Goal: Register for event/course

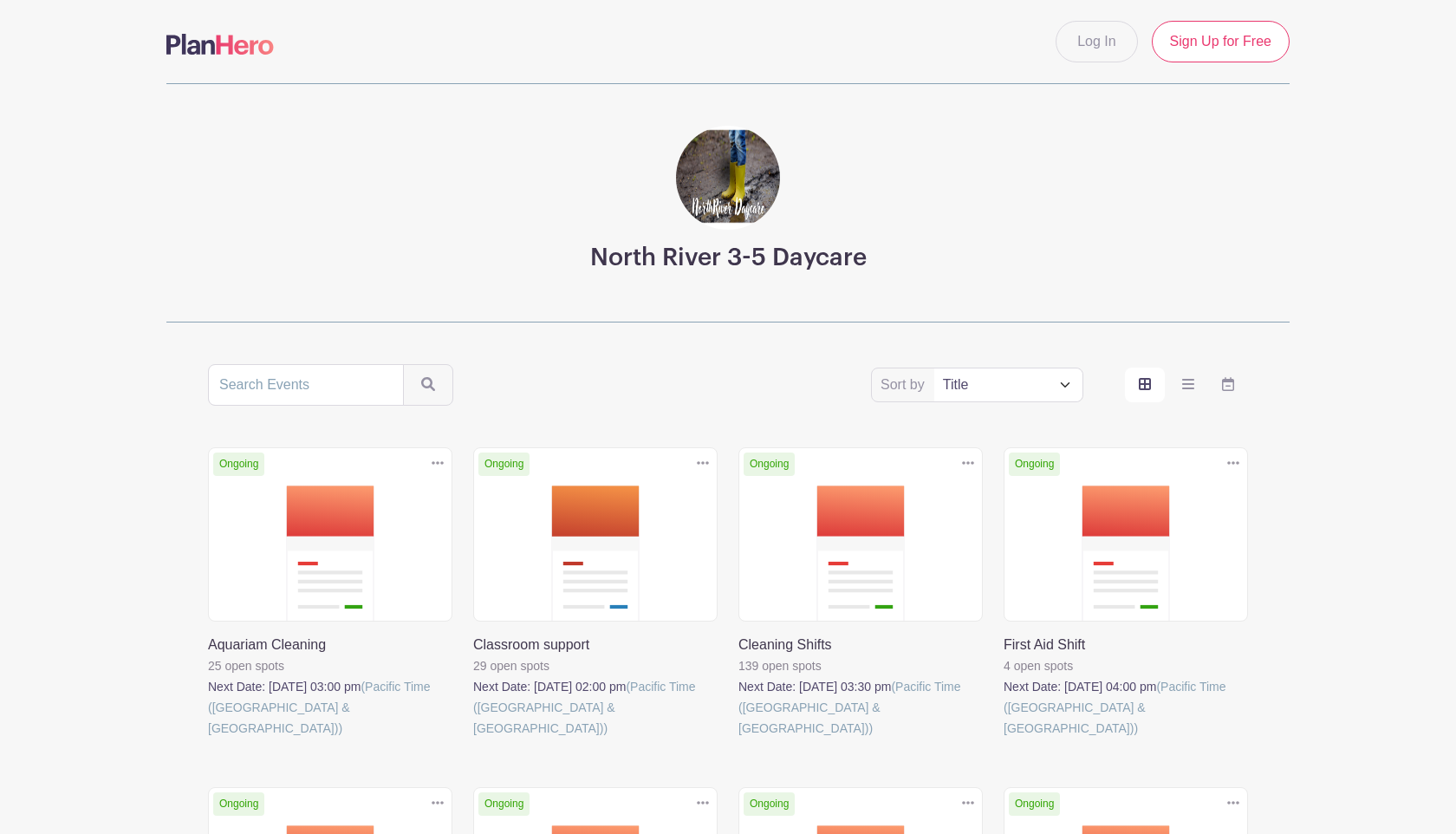
click at [1004, 738] on link at bounding box center [1004, 738] width 0 height 0
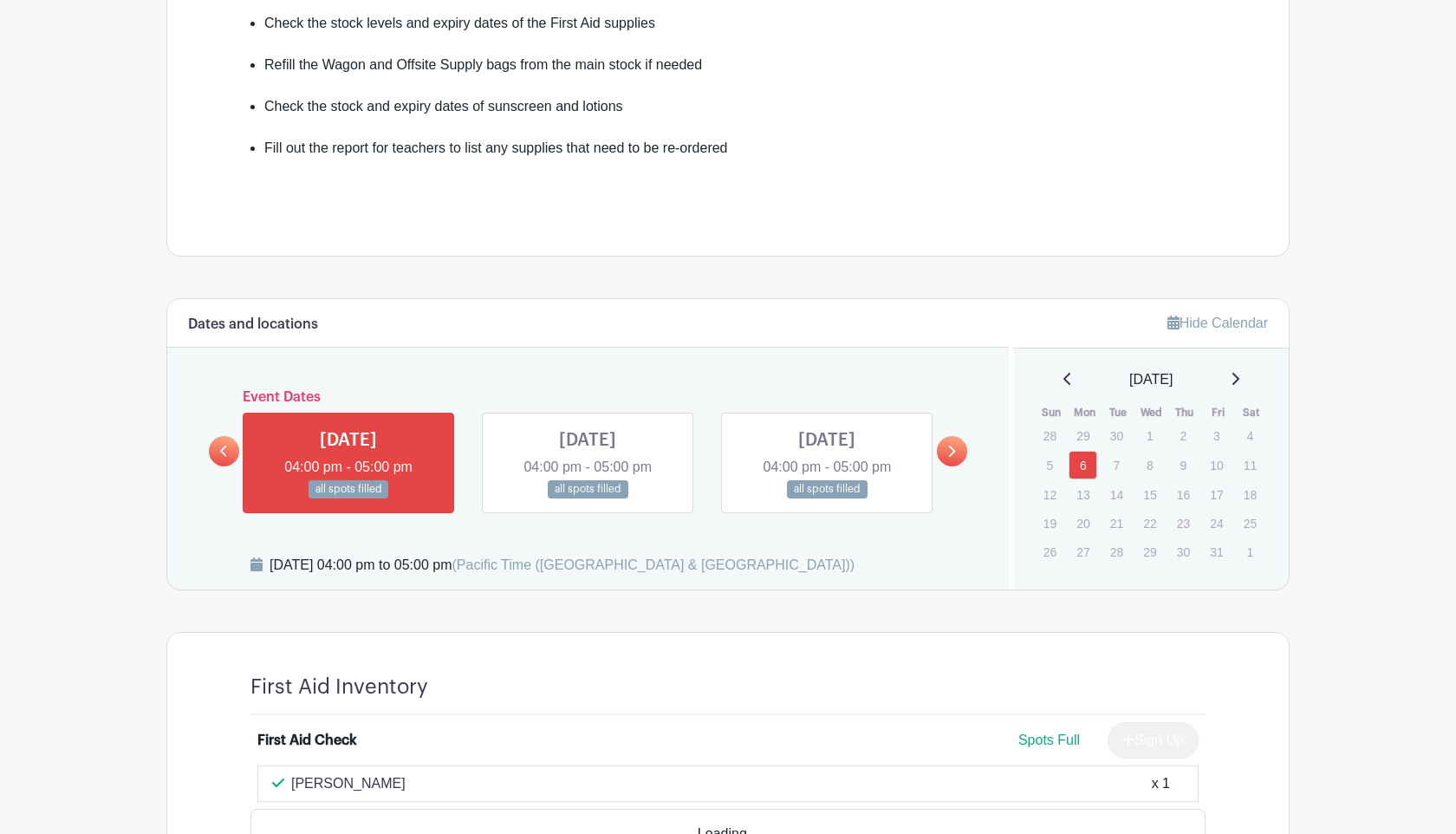
scroll to position [651, 0]
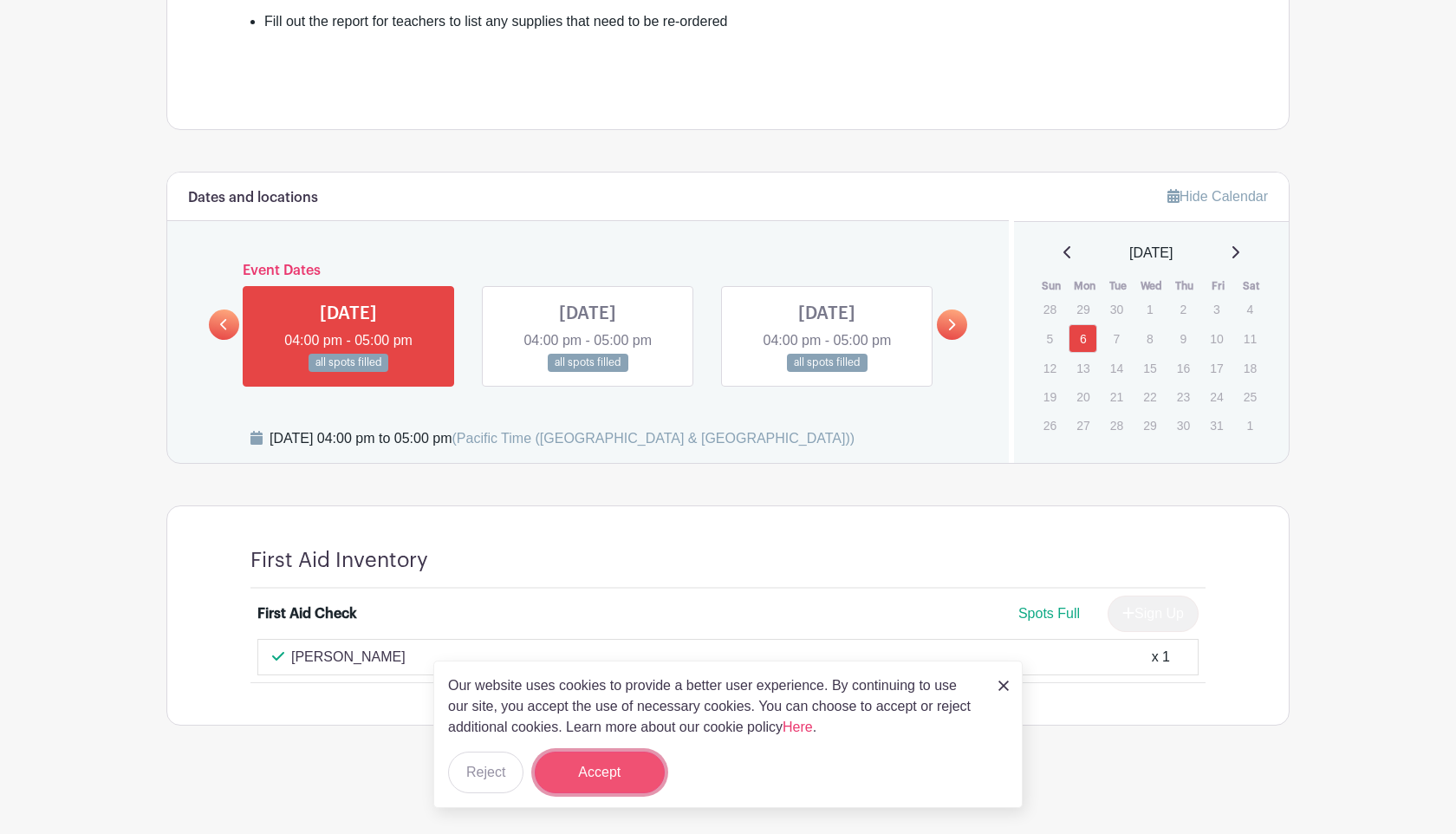
click at [608, 774] on button "Accept" at bounding box center [600, 772] width 130 height 41
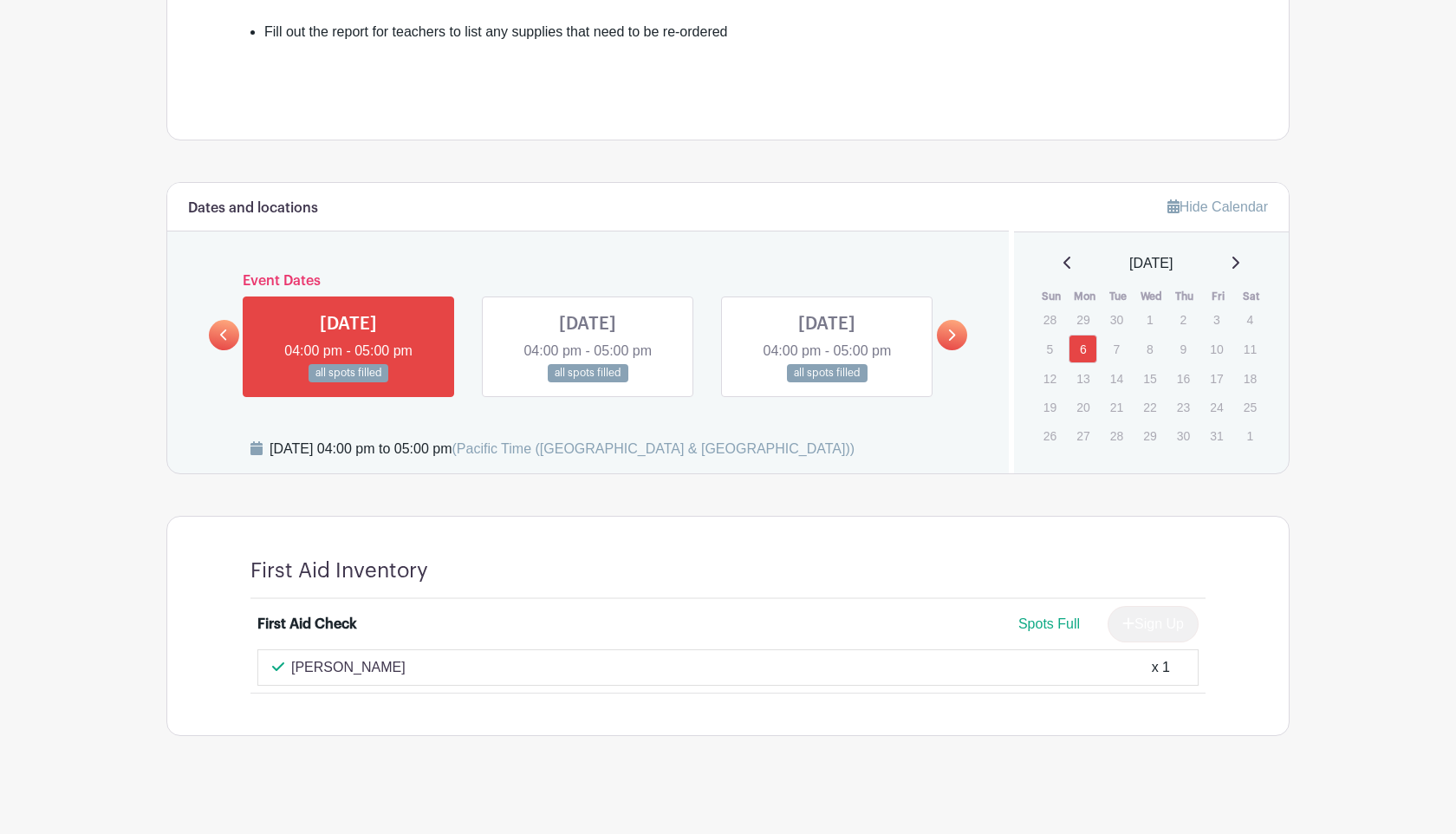
scroll to position [639, 0]
click at [1064, 264] on icon at bounding box center [1068, 265] width 9 height 14
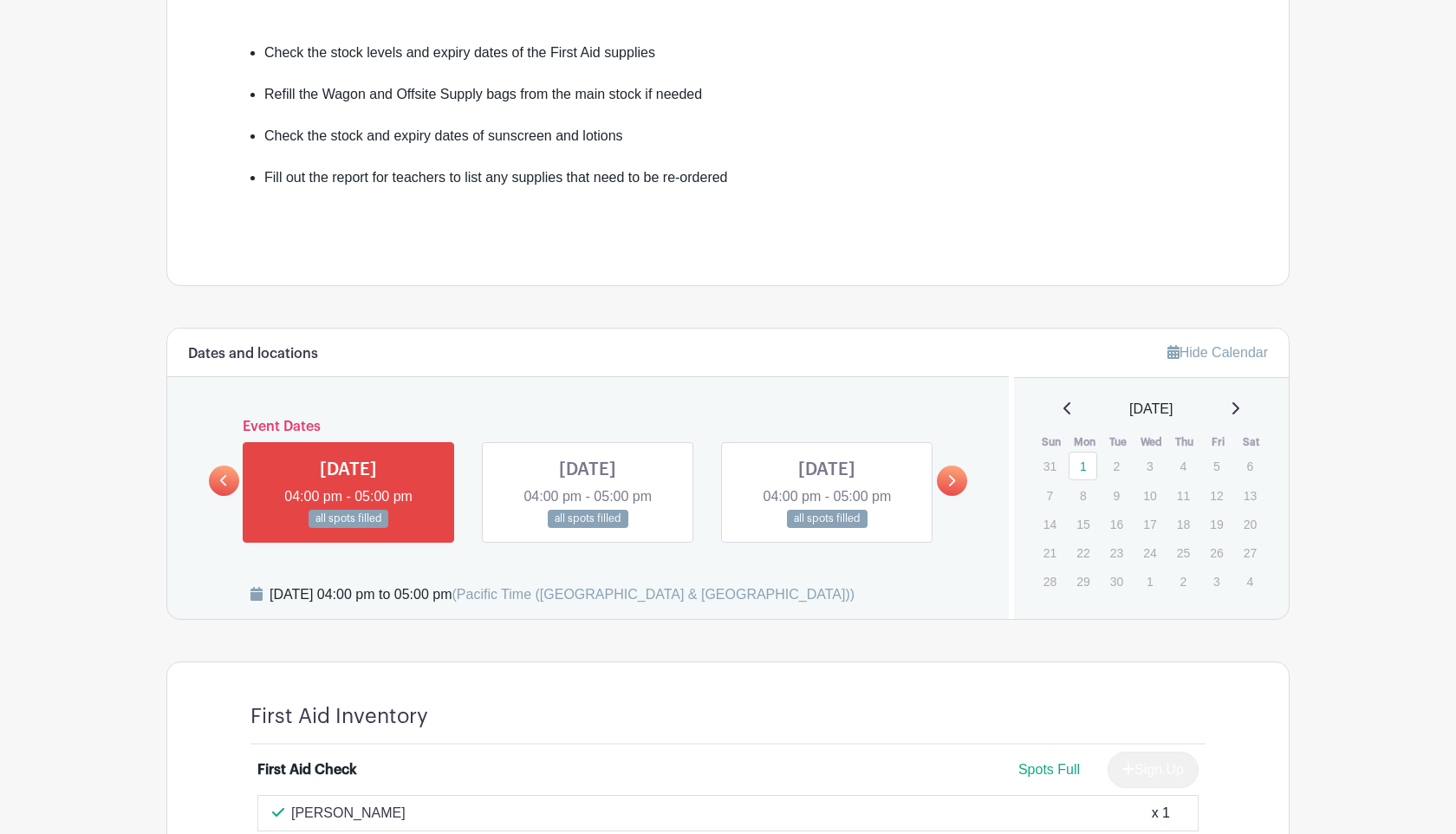
scroll to position [292, 0]
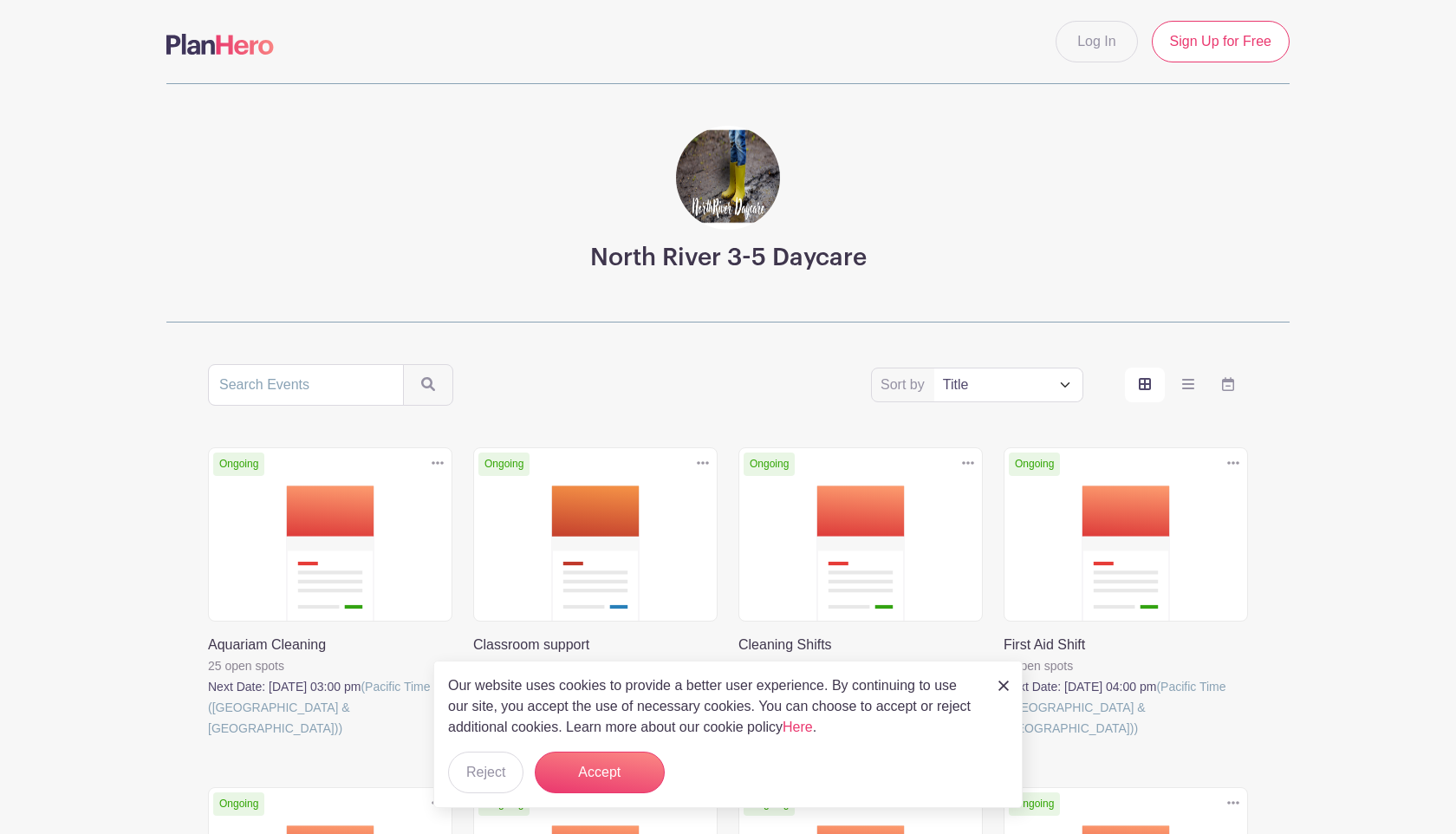
click at [738, 738] on link at bounding box center [738, 738] width 0 height 0
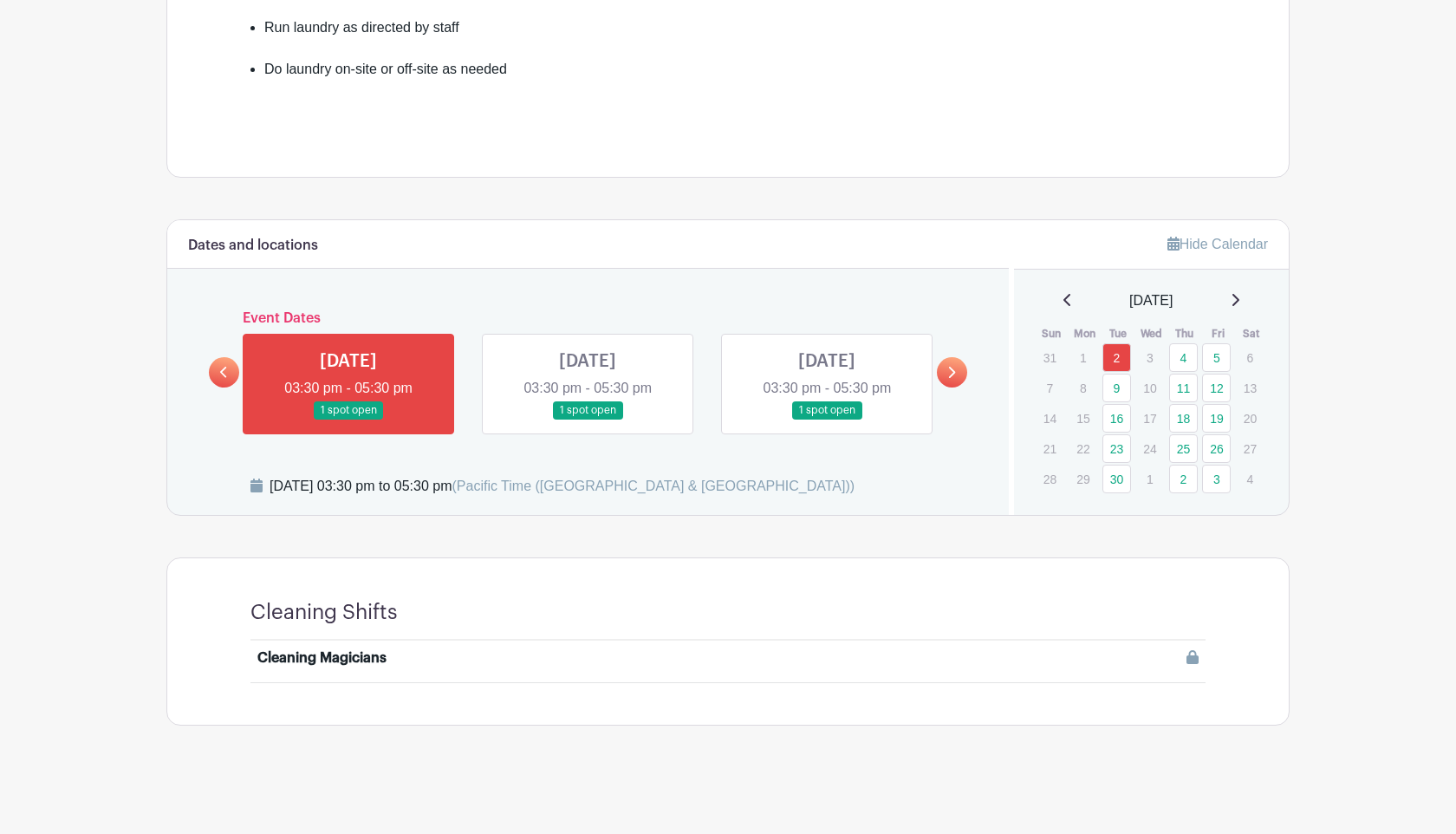
scroll to position [686, 0]
click at [1173, 353] on link "4" at bounding box center [1183, 357] width 29 height 29
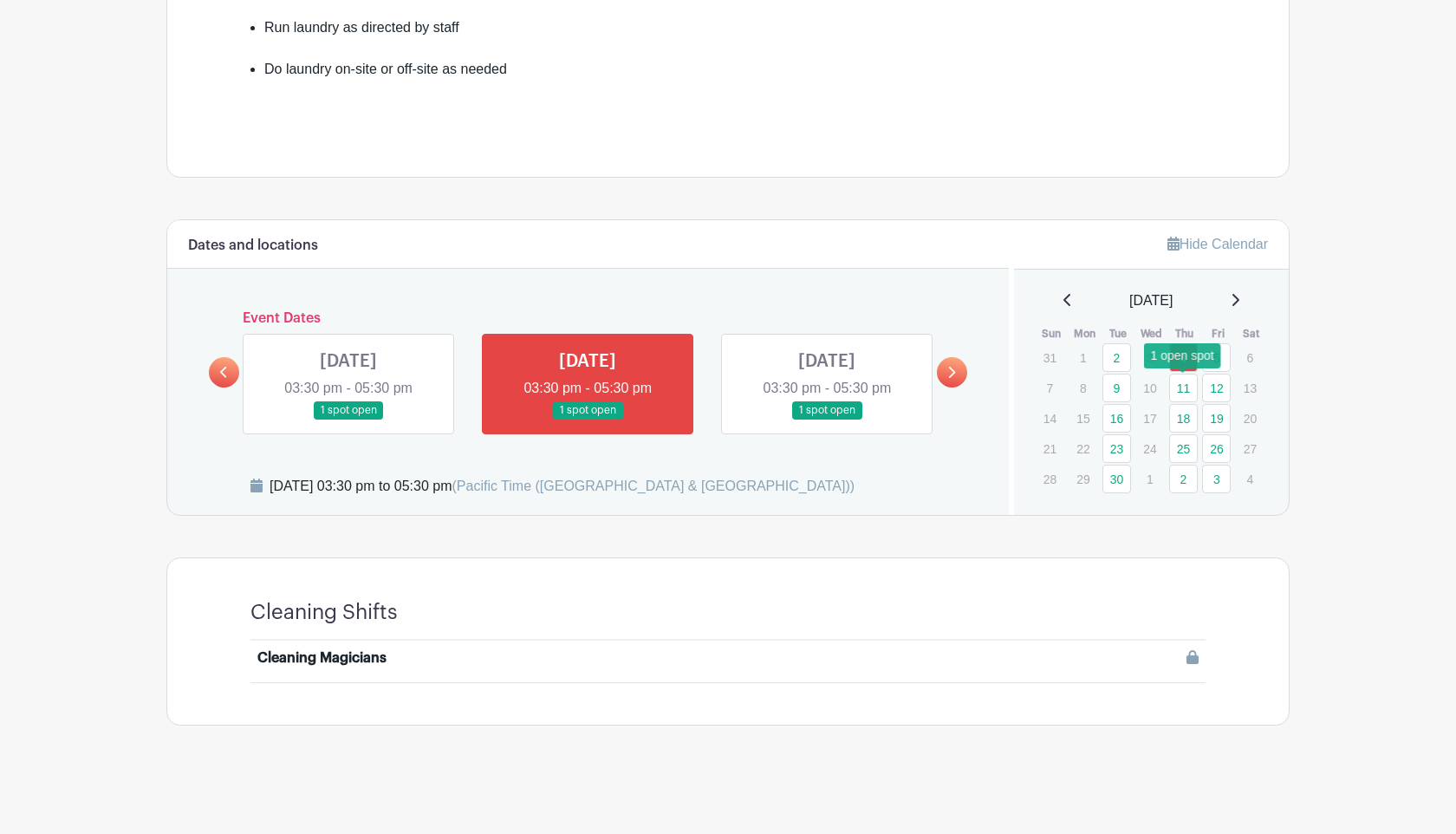
click at [1187, 386] on link "11" at bounding box center [1183, 388] width 29 height 29
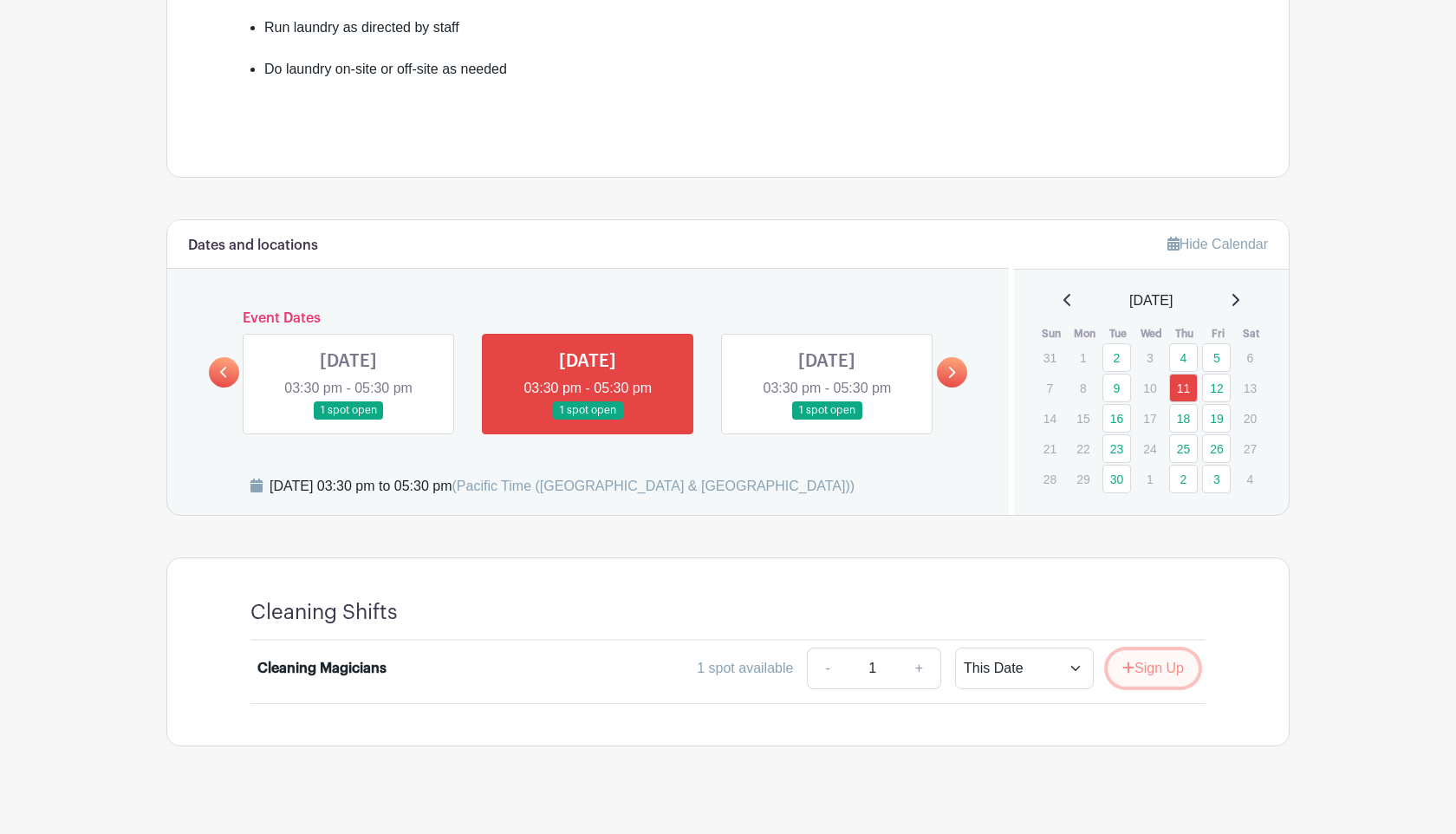
click at [1157, 661] on button "Sign Up" at bounding box center [1152, 668] width 91 height 36
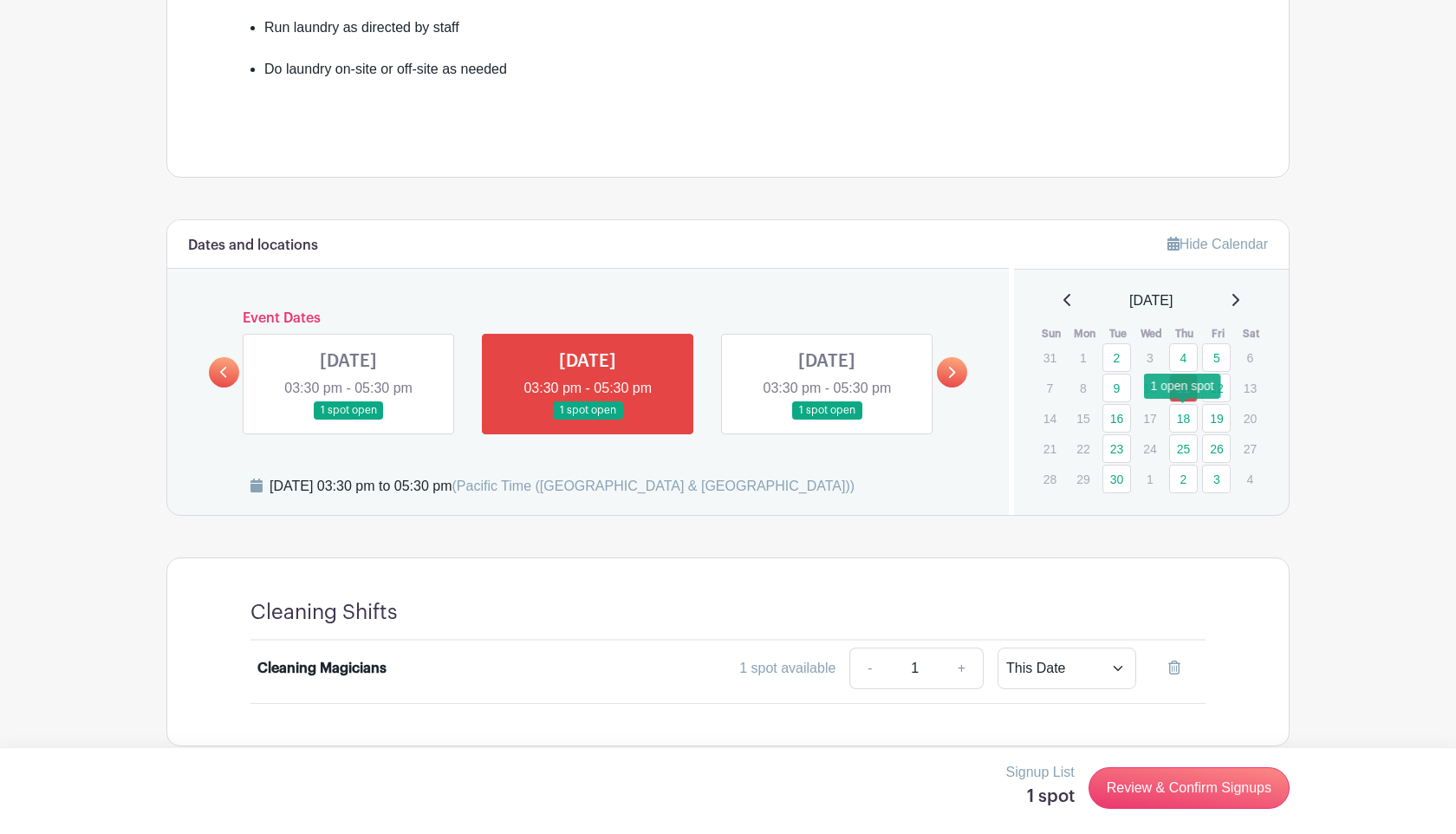
click at [1186, 427] on link "18" at bounding box center [1183, 418] width 29 height 29
click at [1152, 670] on button "Sign Up" at bounding box center [1152, 668] width 91 height 36
click at [1185, 454] on link "25" at bounding box center [1183, 449] width 29 height 29
click at [1166, 663] on button "Sign Up" at bounding box center [1152, 668] width 91 height 36
click at [1184, 479] on link "2" at bounding box center [1183, 479] width 29 height 29
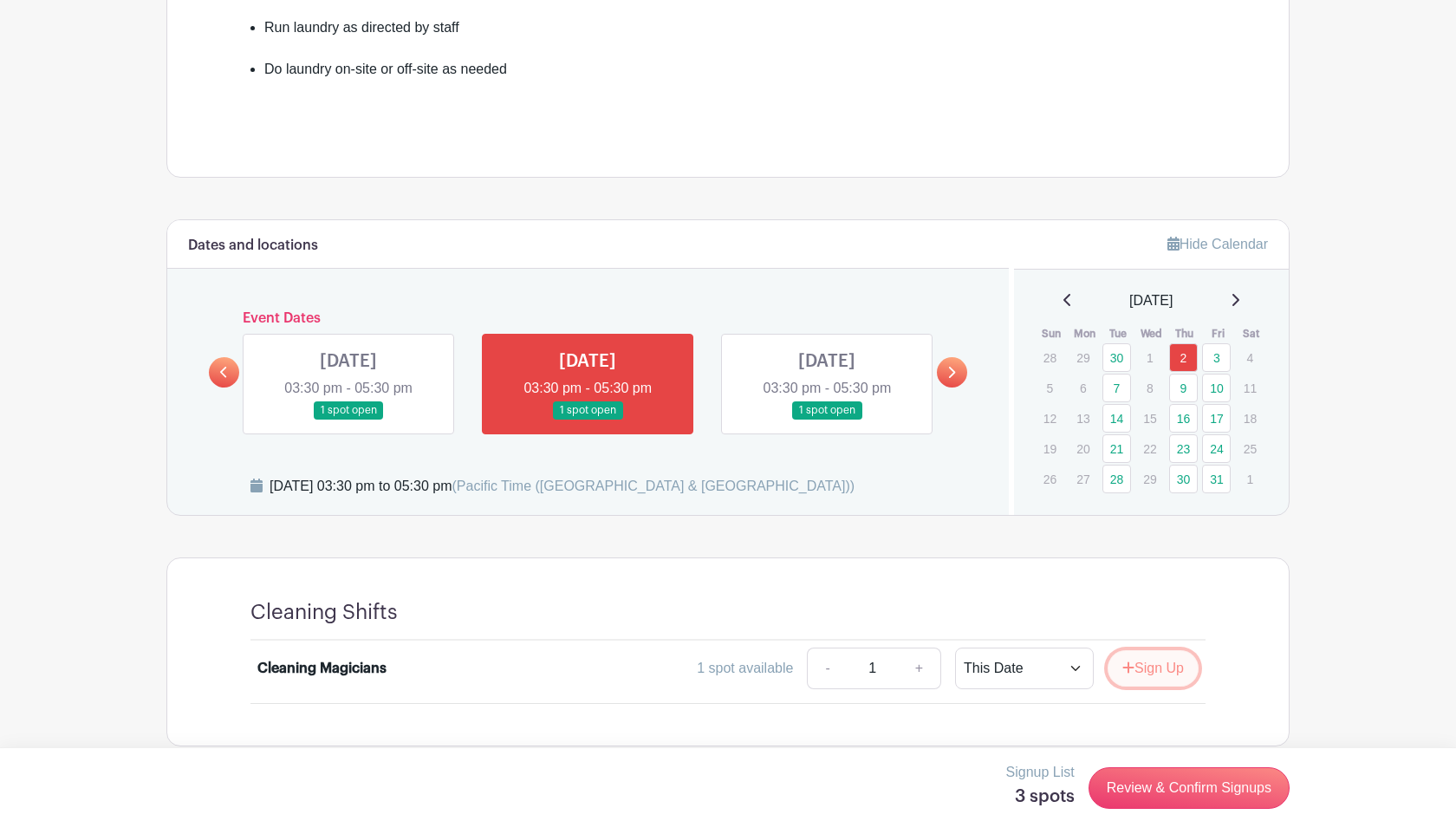
click at [1181, 674] on button "Sign Up" at bounding box center [1152, 668] width 91 height 36
click at [1182, 393] on link "9" at bounding box center [1183, 388] width 29 height 29
click at [1168, 672] on button "Sign Up" at bounding box center [1152, 668] width 91 height 36
click at [1178, 425] on link "16" at bounding box center [1183, 418] width 29 height 29
click at [1170, 673] on button "Sign Up" at bounding box center [1152, 668] width 91 height 36
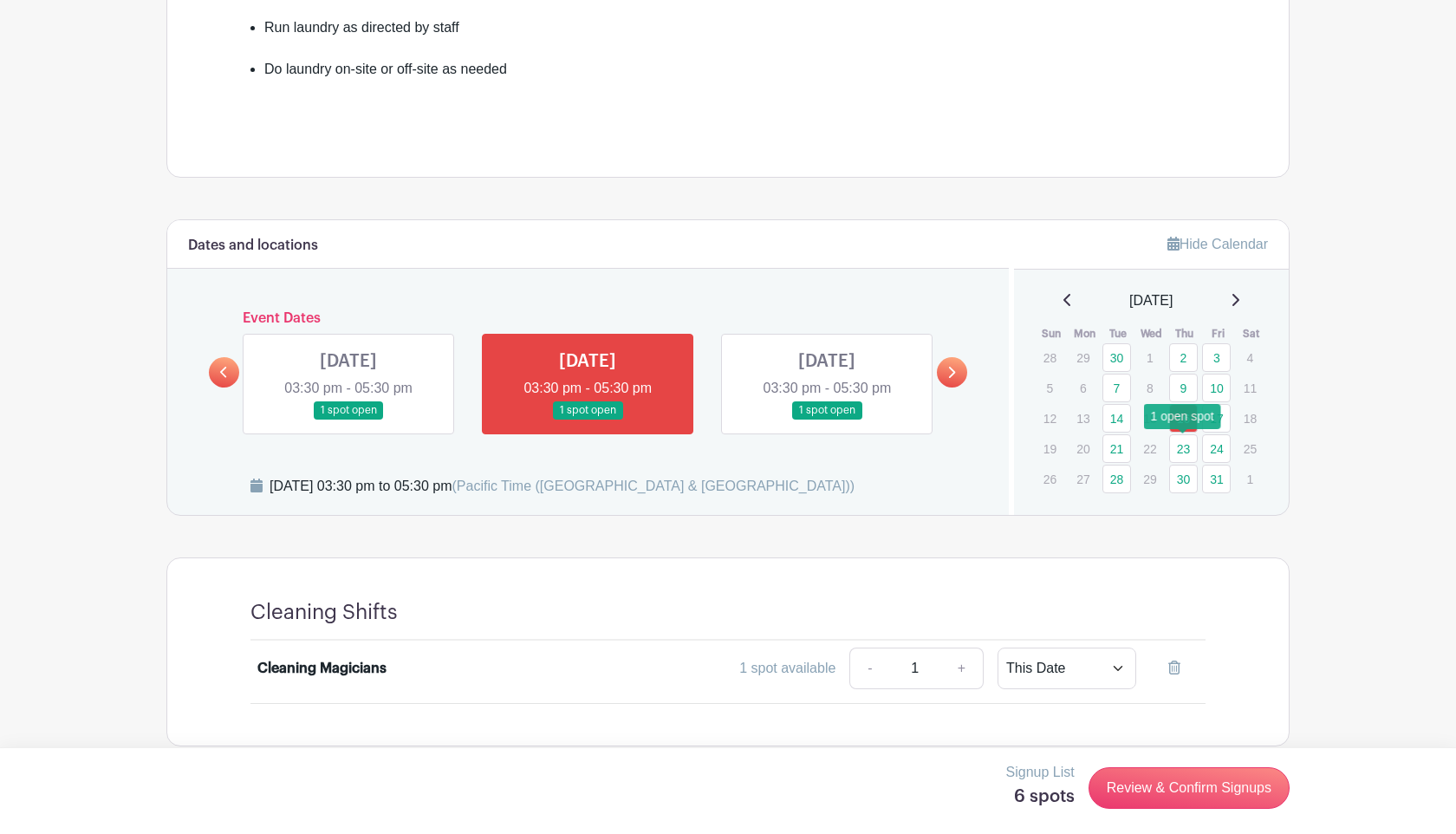
click at [1186, 447] on link "23" at bounding box center [1183, 449] width 29 height 29
click at [1167, 662] on button "Sign Up" at bounding box center [1152, 668] width 91 height 36
click at [1179, 481] on link "30" at bounding box center [1183, 479] width 29 height 29
click at [1172, 669] on button "Sign Up" at bounding box center [1152, 668] width 91 height 36
click at [1145, 790] on link "Review & Confirm Signups" at bounding box center [1189, 787] width 201 height 41
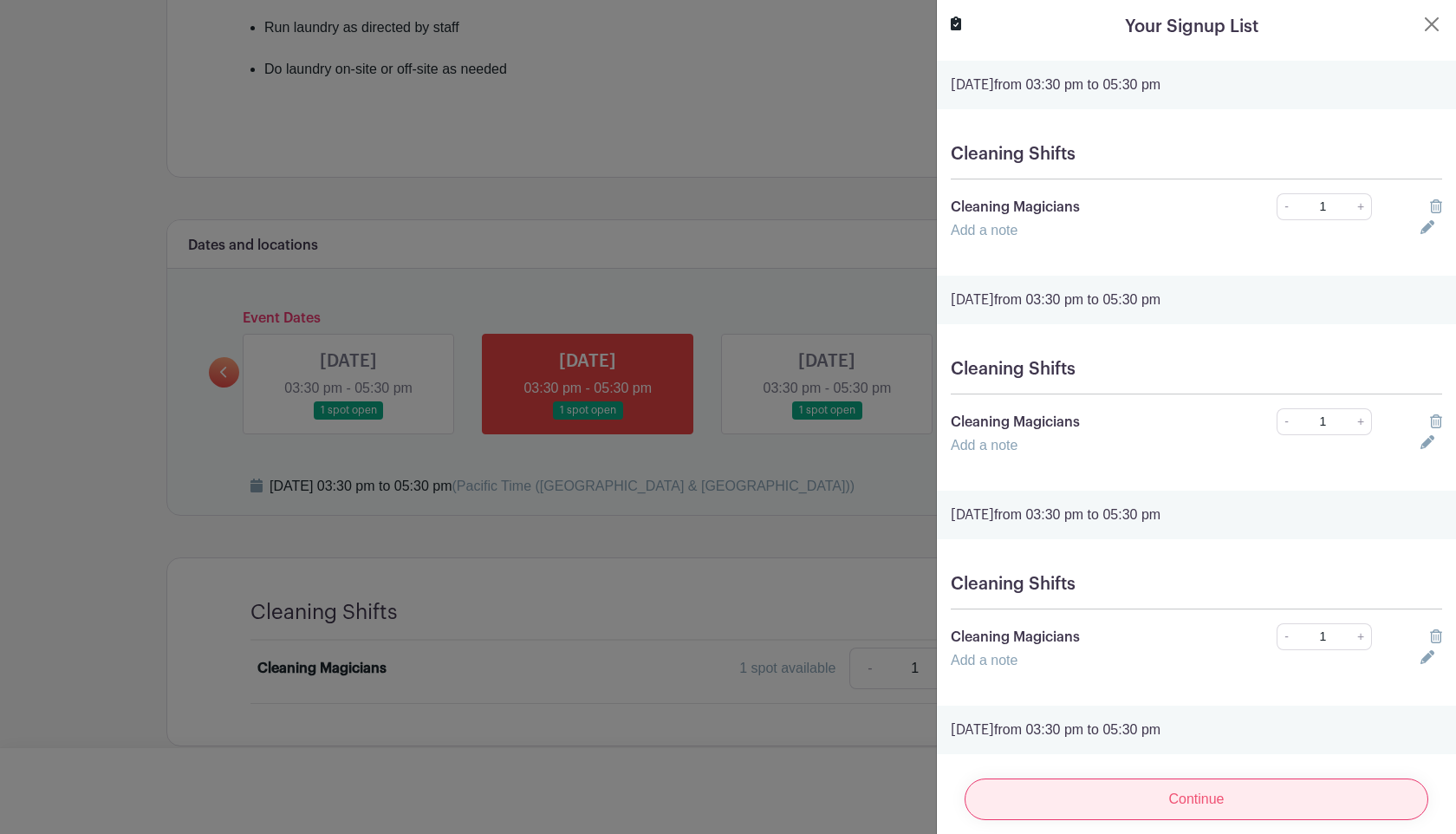
click at [1145, 791] on input "Continue" at bounding box center [1196, 799] width 464 height 41
click at [1124, 801] on input "Continue" at bounding box center [1196, 799] width 464 height 41
click at [1118, 795] on input "Continue" at bounding box center [1196, 799] width 464 height 41
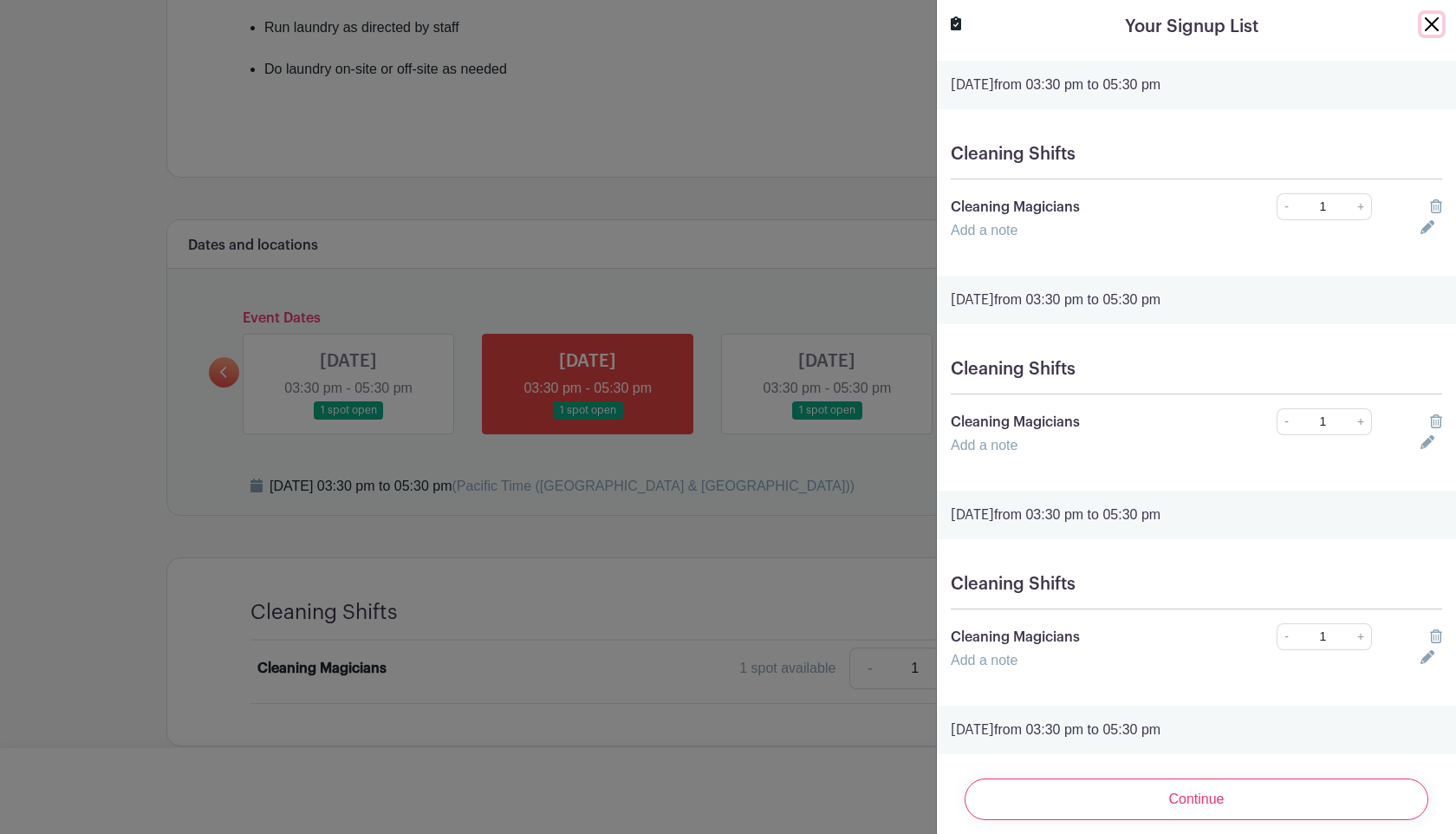
click at [1436, 28] on button "Close" at bounding box center [1432, 25] width 21 height 21
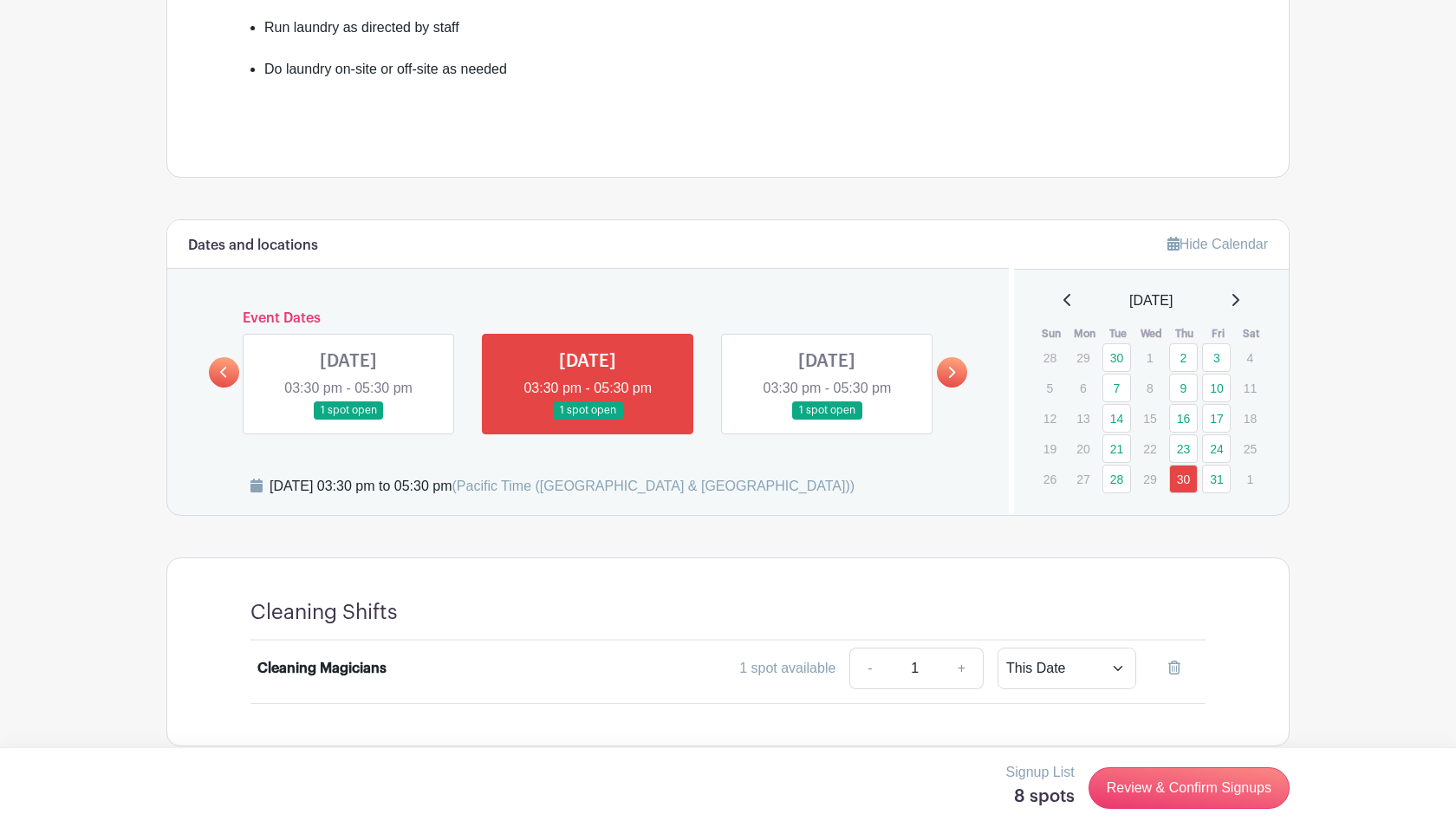
click at [1067, 304] on div "[DATE]" at bounding box center [1152, 301] width 234 height 21
click at [1064, 302] on icon at bounding box center [1068, 300] width 9 height 14
click at [1187, 353] on link "4" at bounding box center [1183, 357] width 29 height 29
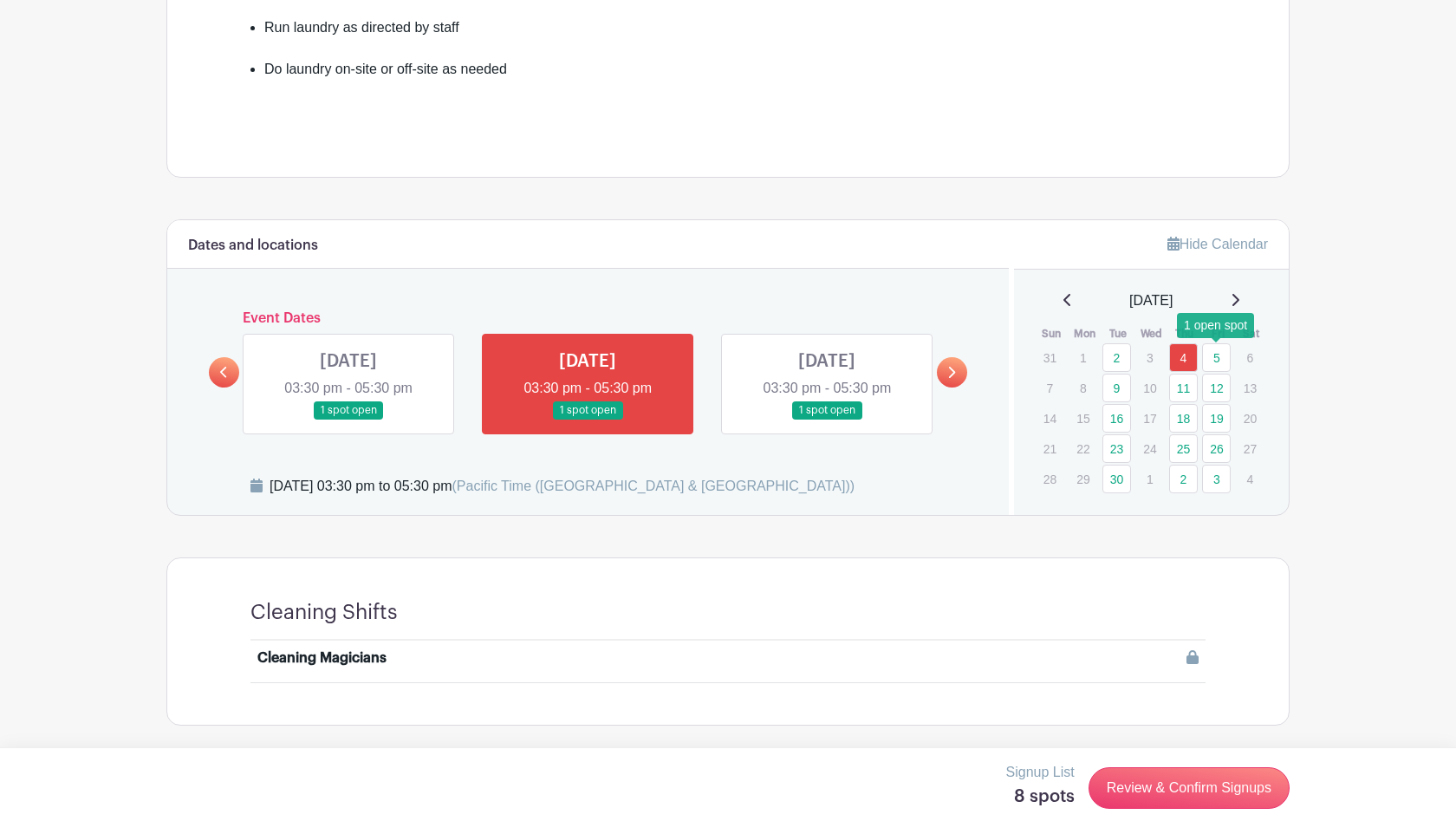
click at [1215, 366] on link "5" at bounding box center [1216, 357] width 29 height 29
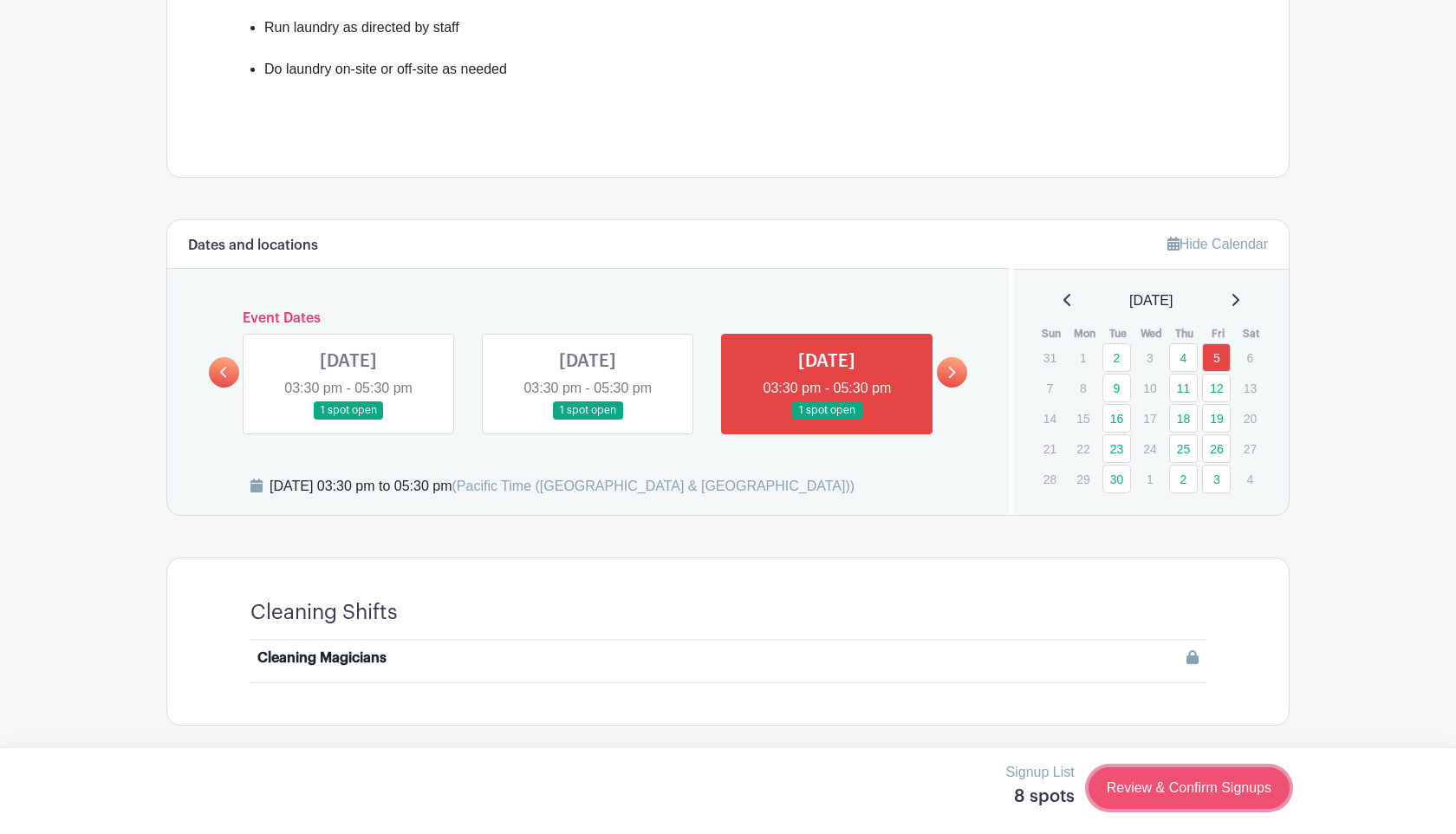
click at [1182, 770] on link "Review & Confirm Signups" at bounding box center [1189, 787] width 201 height 41
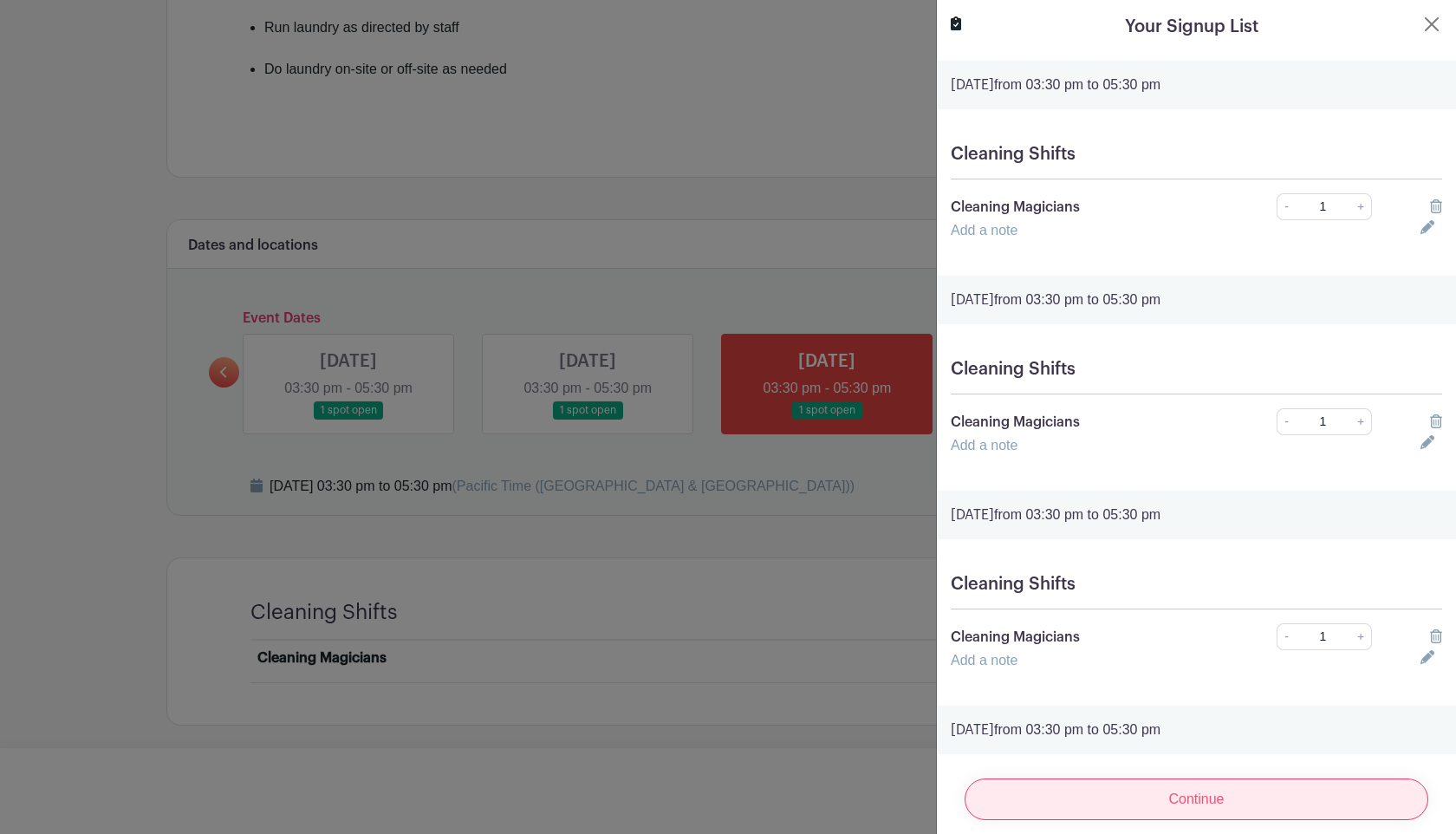
click at [1191, 816] on input "Continue" at bounding box center [1196, 799] width 464 height 41
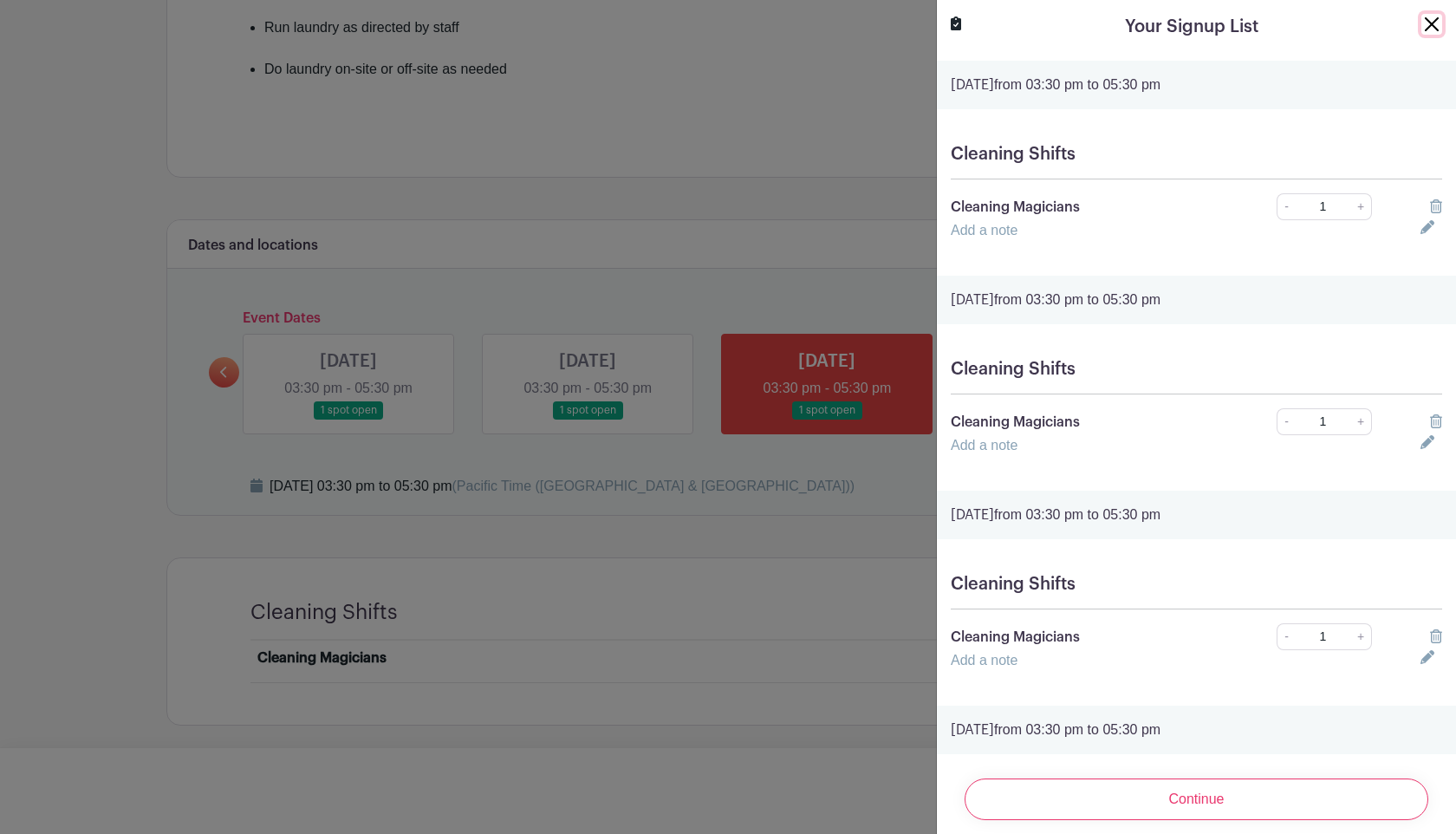
click at [1422, 20] on button "Close" at bounding box center [1432, 25] width 21 height 21
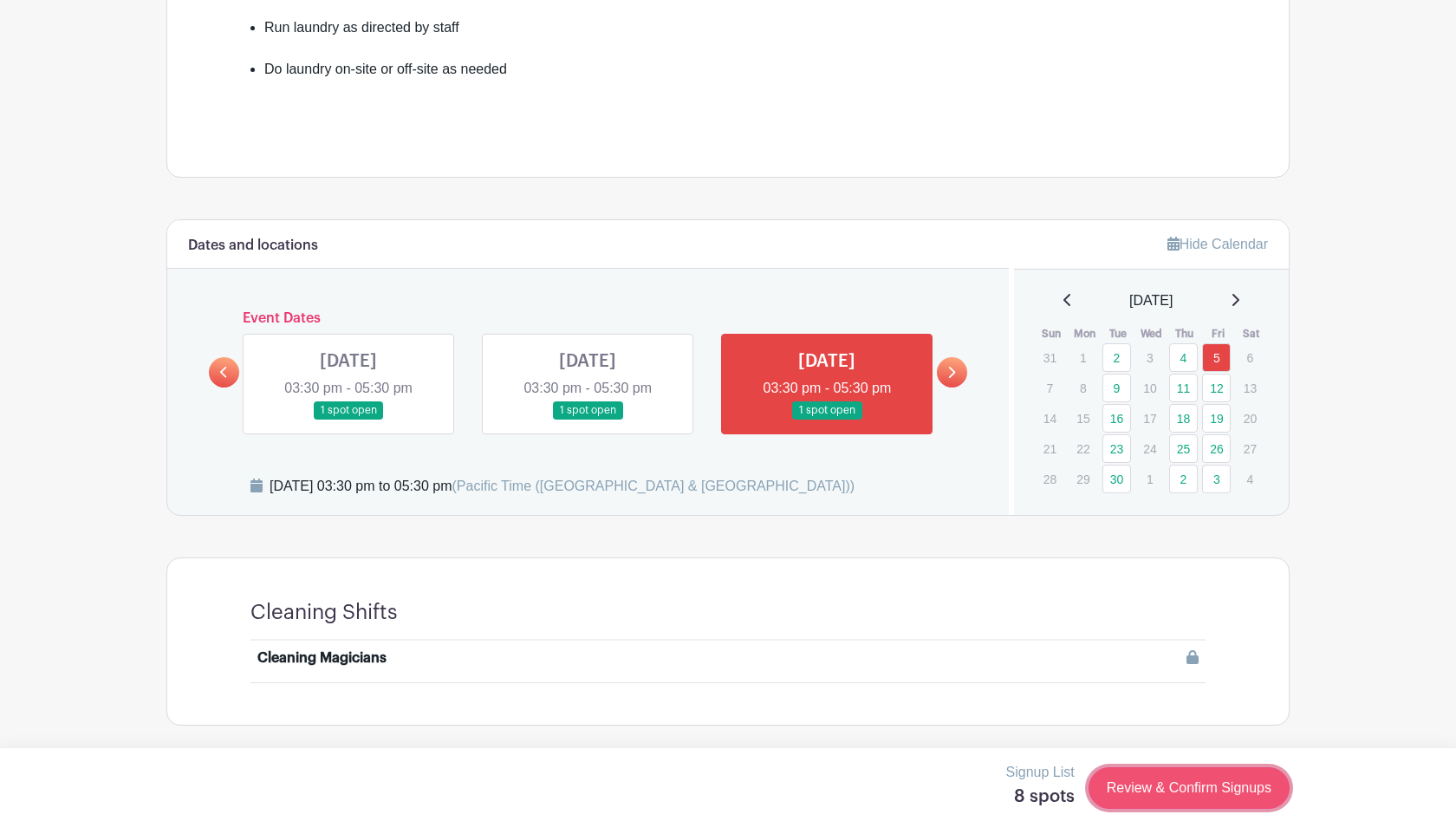
click at [1239, 798] on link "Review & Confirm Signups" at bounding box center [1189, 787] width 201 height 41
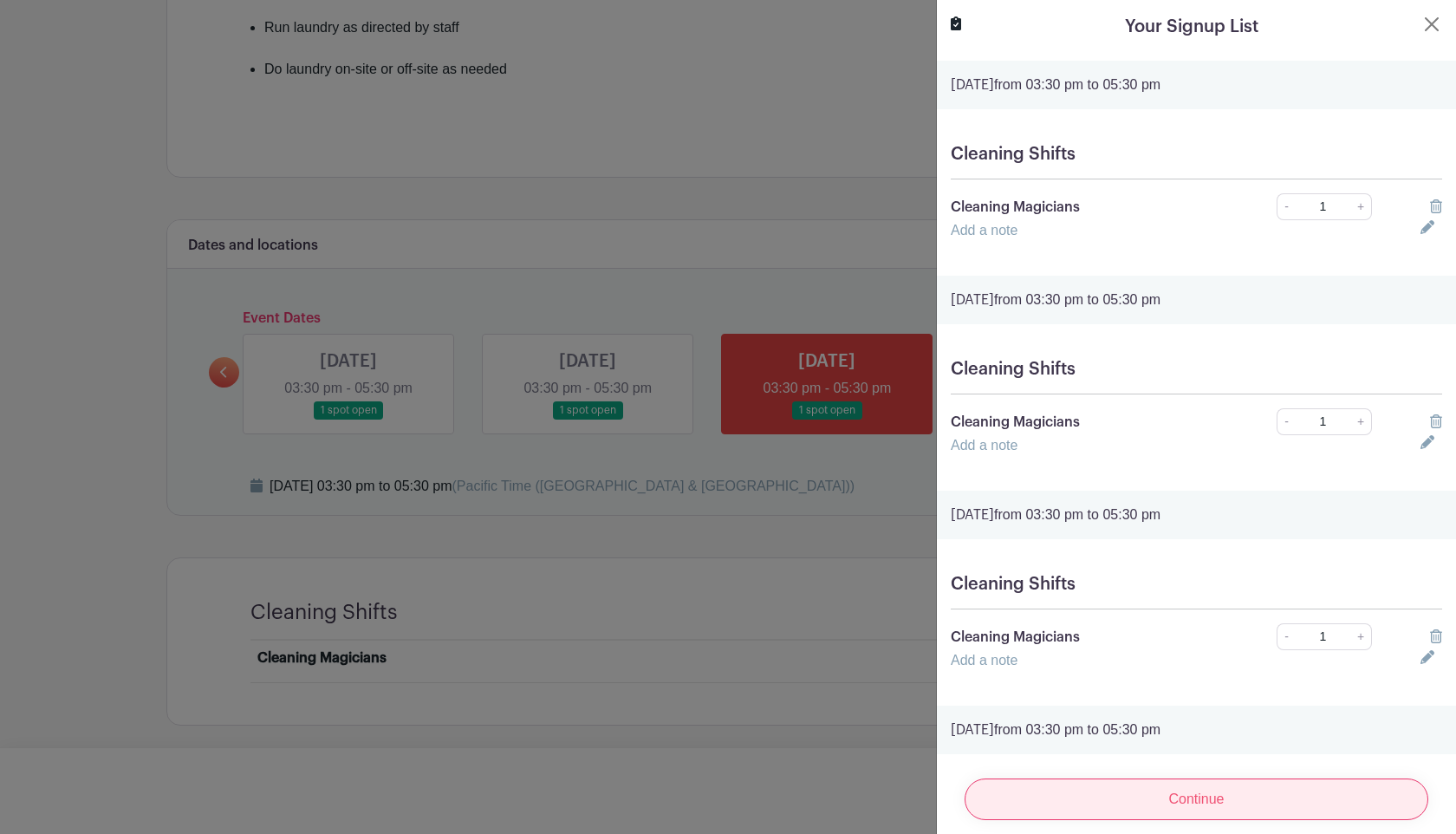
click at [1234, 809] on input "Continue" at bounding box center [1196, 799] width 464 height 41
